Goal: Task Accomplishment & Management: Complete application form

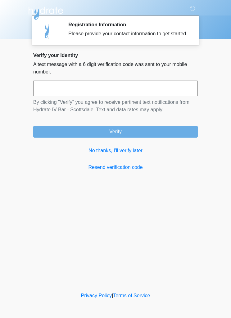
click at [125, 155] on link "No thanks, I'll verify later" at bounding box center [115, 150] width 164 height 7
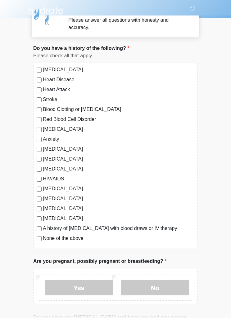
scroll to position [20, 0]
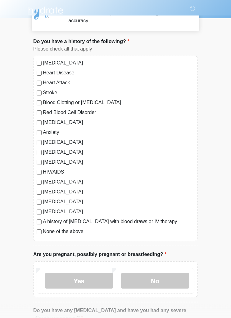
click at [170, 281] on label "No" at bounding box center [155, 282] width 68 height 16
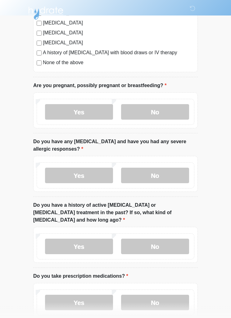
scroll to position [193, 0]
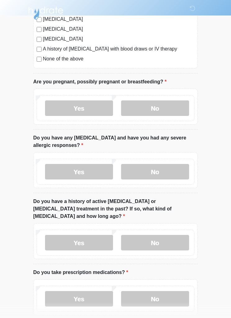
click at [178, 172] on label "No" at bounding box center [155, 172] width 68 height 16
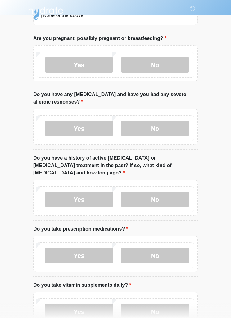
scroll to position [244, 0]
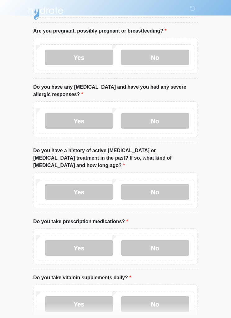
click at [177, 184] on label "No" at bounding box center [155, 192] width 68 height 16
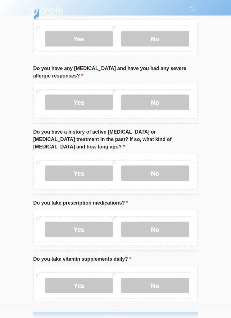
scroll to position [274, 0]
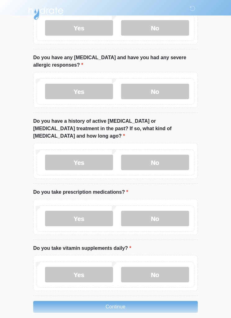
click at [170, 211] on label "No" at bounding box center [155, 219] width 68 height 16
click at [172, 267] on label "No" at bounding box center [155, 275] width 68 height 16
click at [177, 301] on button "Continue" at bounding box center [115, 307] width 164 height 12
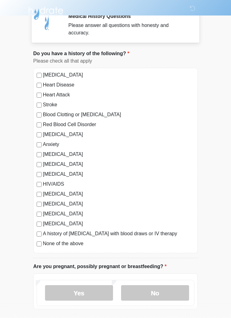
scroll to position [0, 0]
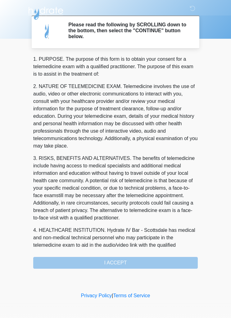
click at [40, 262] on div "1. PURPOSE. The purpose of this form is to obtain your consent for a telemedici…" at bounding box center [115, 163] width 164 height 214
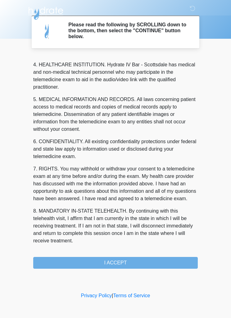
scroll to position [173, 0]
click at [50, 259] on button "I ACCEPT" at bounding box center [115, 263] width 164 height 12
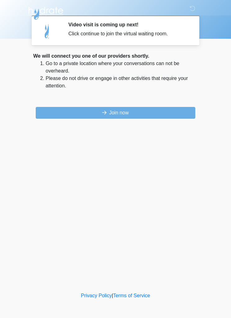
click at [53, 110] on button "Join now" at bounding box center [116, 113] width 160 height 12
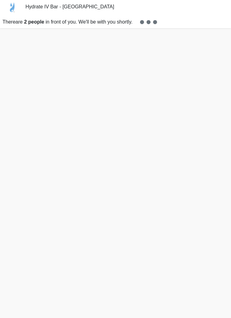
scroll to position [2, 0]
